Goal: Book appointment/travel/reservation

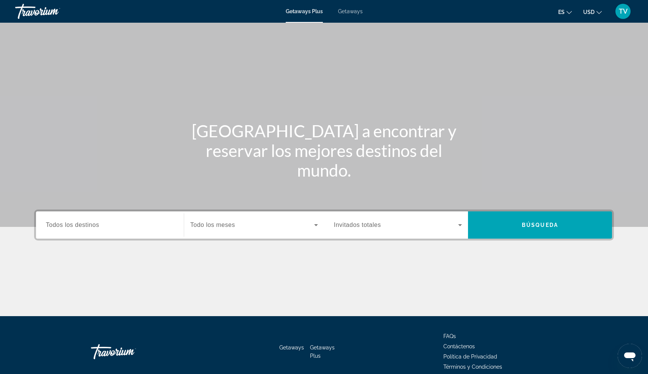
click at [96, 224] on span "Todos los destinos" at bounding box center [72, 225] width 53 height 6
click at [96, 224] on input "Destination Todos los destinos" at bounding box center [110, 225] width 128 height 9
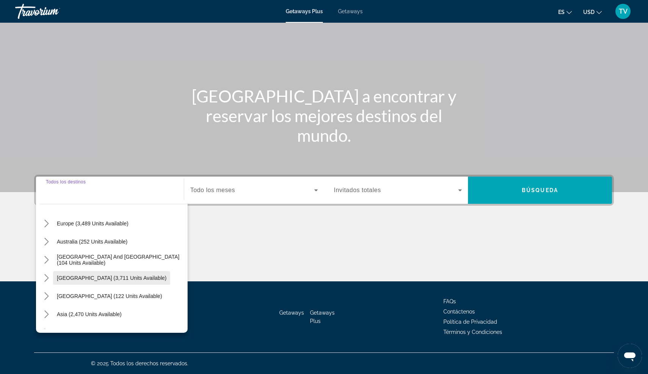
scroll to position [99, 0]
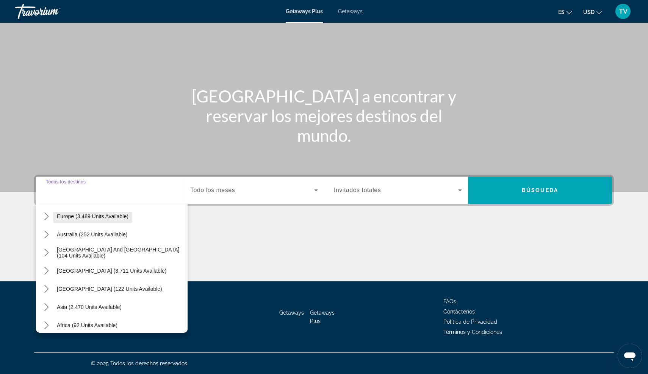
click at [64, 219] on span "Europe (3,489 units available)" at bounding box center [93, 217] width 72 height 6
type input "**********"
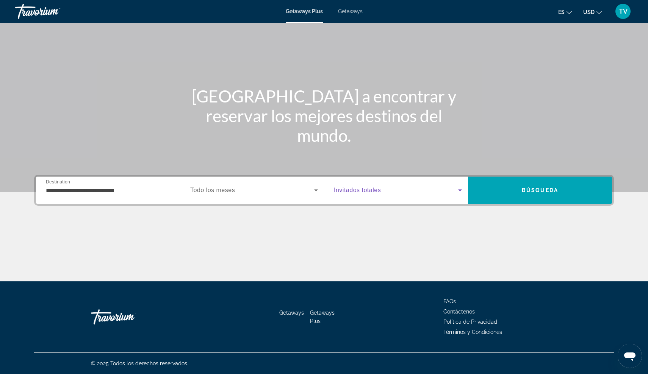
click at [459, 190] on icon "Search widget" at bounding box center [460, 191] width 4 height 2
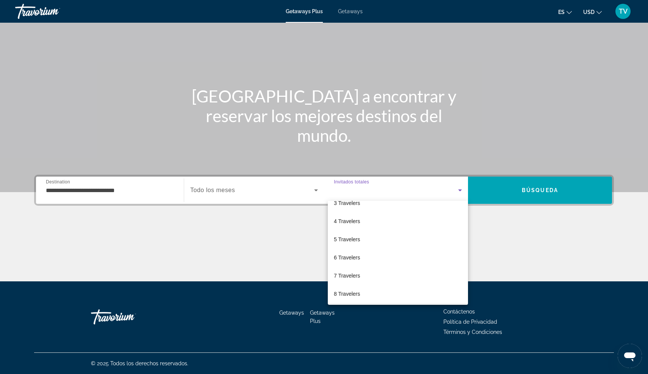
scroll to position [45, 0]
click at [346, 223] on span "4 Travelers" at bounding box center [347, 222] width 26 height 9
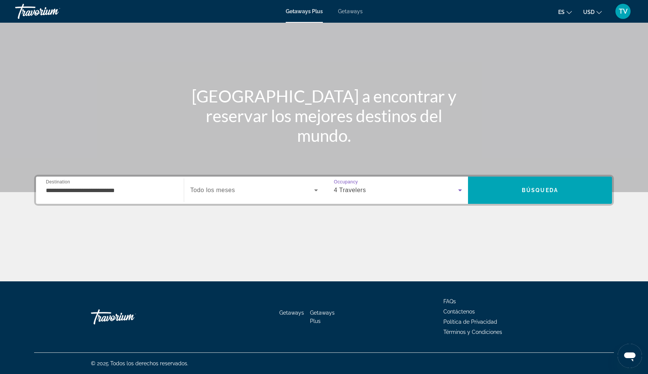
click at [551, 194] on span "Search" at bounding box center [540, 190] width 144 height 18
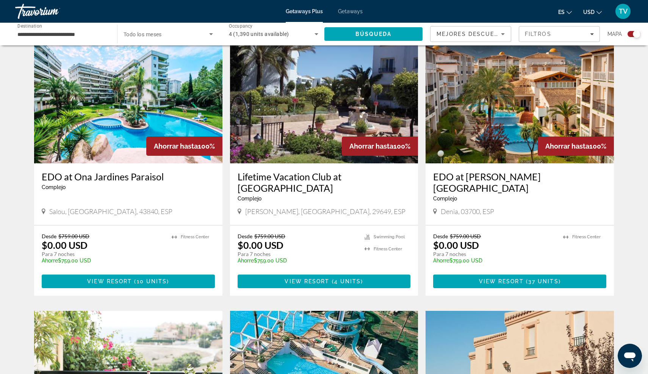
scroll to position [534, 0]
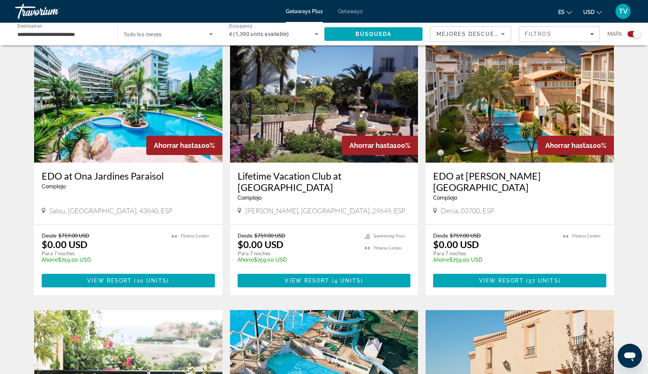
click at [275, 272] on span "Main content" at bounding box center [323, 281] width 173 height 18
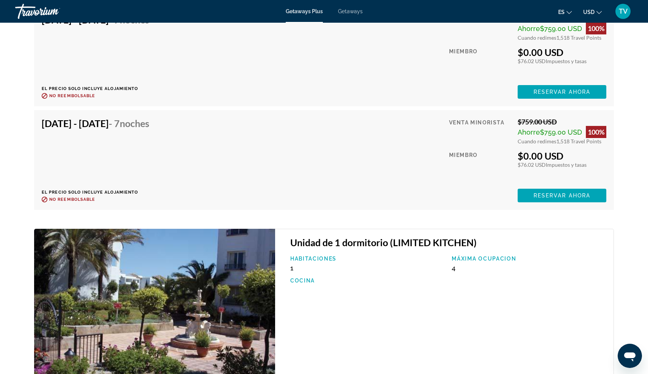
scroll to position [1366, 0]
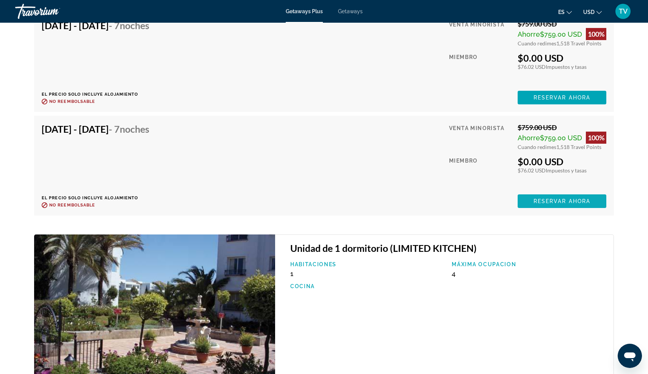
drag, startPoint x: 148, startPoint y: 178, endPoint x: 548, endPoint y: 200, distance: 400.5
click at [548, 200] on span "Reservar ahora" at bounding box center [561, 201] width 57 height 6
